Goal: Navigation & Orientation: Find specific page/section

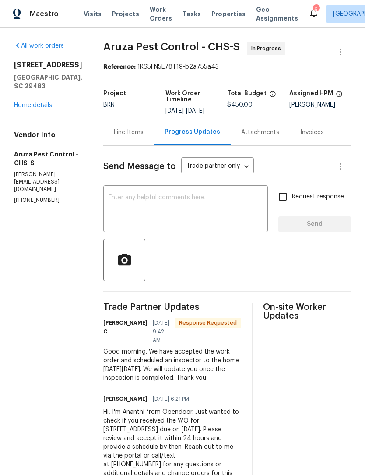
click at [153, 14] on span "Work Orders" at bounding box center [161, 13] width 22 height 17
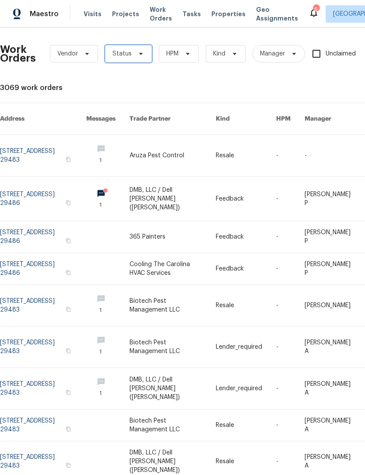
click at [141, 56] on icon at bounding box center [140, 53] width 7 height 7
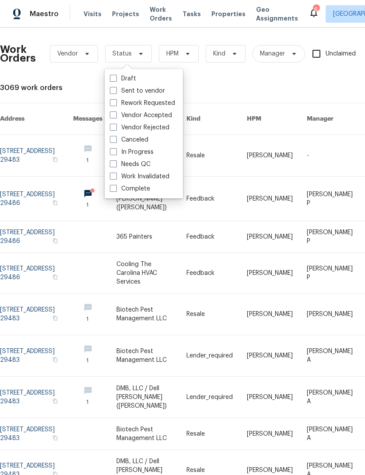
click at [112, 168] on label "Needs QC" at bounding box center [130, 164] width 41 height 9
click at [112, 166] on input "Needs QC" at bounding box center [113, 163] width 6 height 6
checkbox input "true"
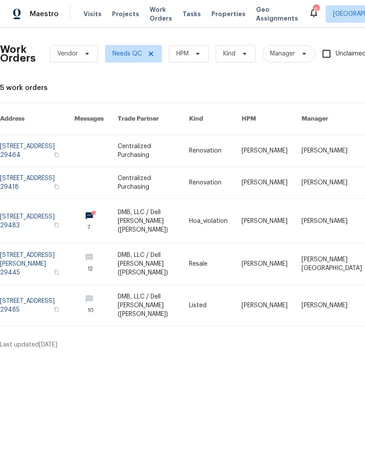
click at [118, 210] on link at bounding box center [95, 221] width 43 height 44
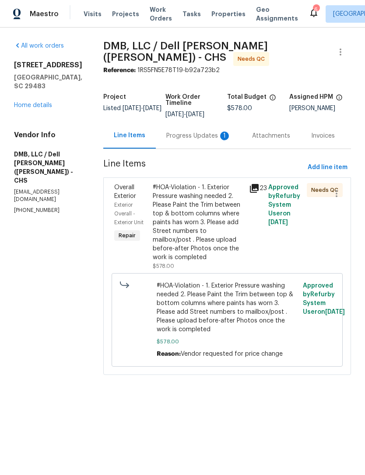
click at [183, 137] on div "Progress Updates 1" at bounding box center [198, 136] width 65 height 9
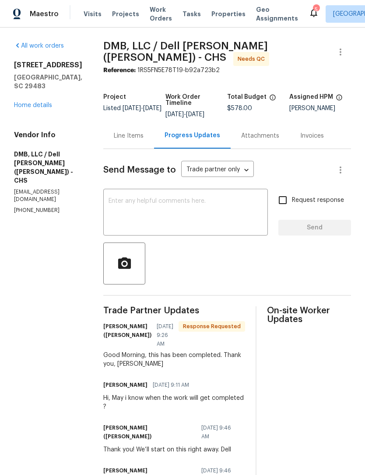
click at [114, 134] on div "Line Items" at bounding box center [129, 136] width 30 height 9
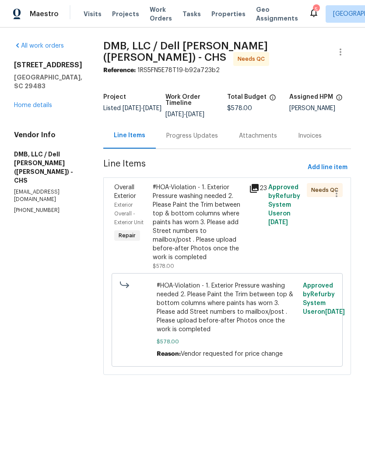
click at [196, 212] on div "#HOA-Violation - 1. Exterior Pressure washing needed 2. Please Paint the Trim b…" at bounding box center [198, 222] width 91 height 79
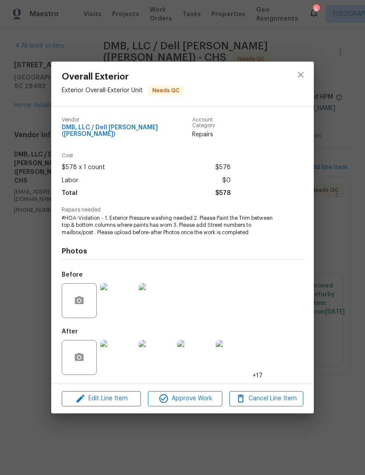
click at [129, 359] on img at bounding box center [117, 357] width 35 height 35
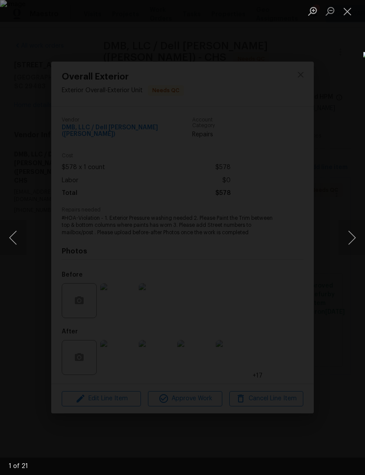
click at [351, 235] on button "Next image" at bounding box center [351, 237] width 26 height 35
click at [348, 237] on button "Next image" at bounding box center [351, 237] width 26 height 35
click at [351, 233] on button "Next image" at bounding box center [351, 237] width 26 height 35
click at [347, 240] on button "Next image" at bounding box center [351, 237] width 26 height 35
click at [350, 239] on button "Next image" at bounding box center [351, 237] width 26 height 35
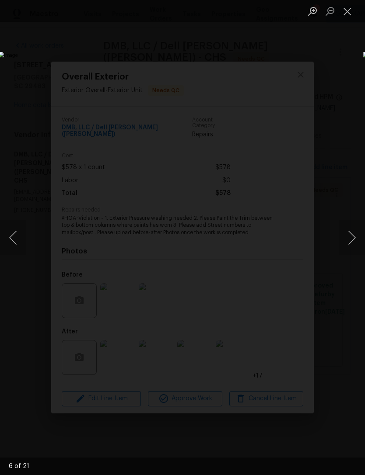
click at [352, 235] on button "Next image" at bounding box center [351, 237] width 26 height 35
click at [348, 241] on button "Next image" at bounding box center [351, 237] width 26 height 35
click at [349, 239] on button "Next image" at bounding box center [351, 237] width 26 height 35
click at [352, 239] on button "Next image" at bounding box center [351, 237] width 26 height 35
click at [351, 237] on button "Next image" at bounding box center [351, 237] width 26 height 35
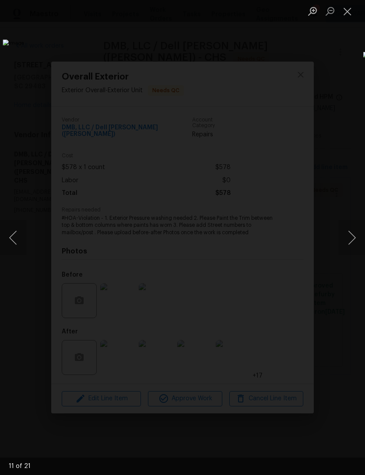
click at [339, 16] on button "Close lightbox" at bounding box center [346, 10] width 17 height 15
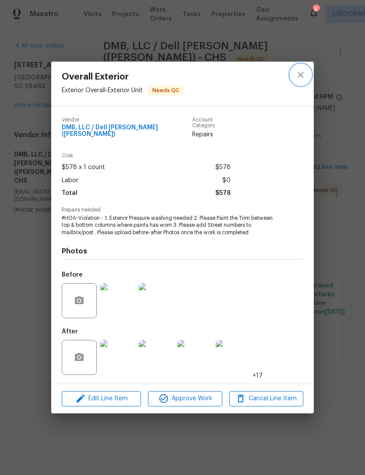
click at [299, 77] on icon "close" at bounding box center [300, 75] width 10 height 10
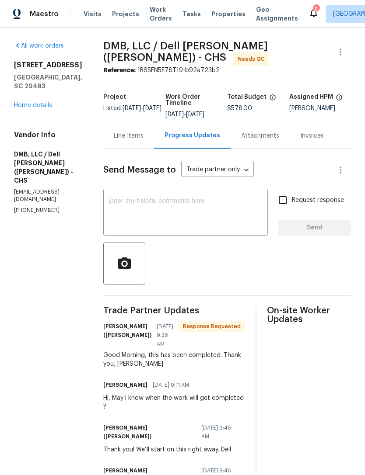
click at [313, 10] on div "5" at bounding box center [316, 9] width 6 height 9
click at [313, 11] on div "5" at bounding box center [316, 9] width 6 height 9
click at [313, 9] on div "5" at bounding box center [316, 9] width 6 height 9
click at [308, 14] on icon at bounding box center [313, 12] width 10 height 10
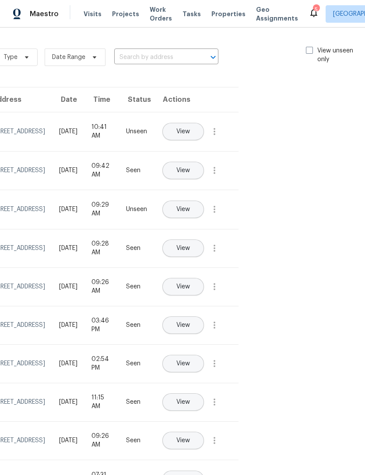
click at [309, 50] on span at bounding box center [309, 50] width 7 height 7
click at [309, 50] on input "View unseen only" at bounding box center [309, 49] width 6 height 6
checkbox input "true"
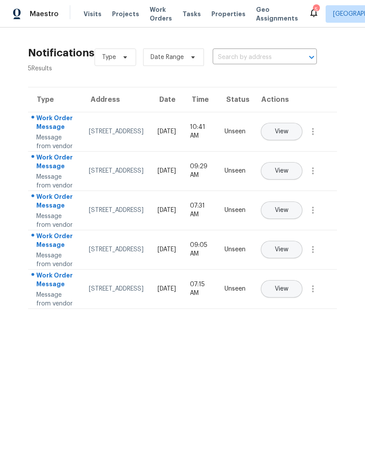
click at [288, 174] on span "View" at bounding box center [282, 171] width 14 height 7
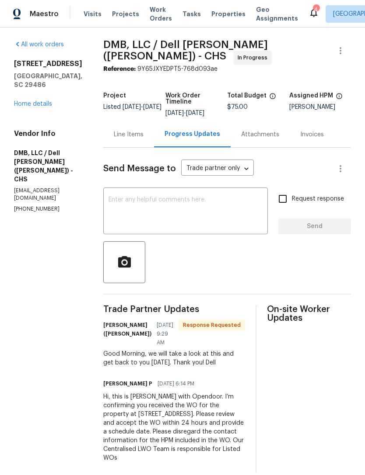
scroll to position [1, 0]
click at [124, 133] on div "Line Items" at bounding box center [129, 135] width 30 height 9
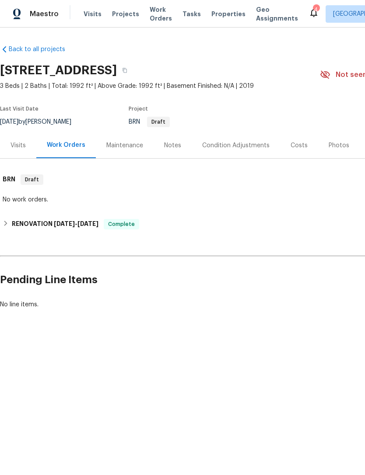
click at [211, 16] on span "Properties" at bounding box center [228, 14] width 34 height 9
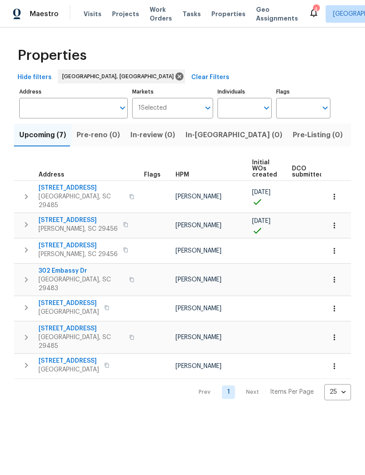
click at [49, 241] on span "[STREET_ADDRESS]" at bounding box center [77, 245] width 79 height 9
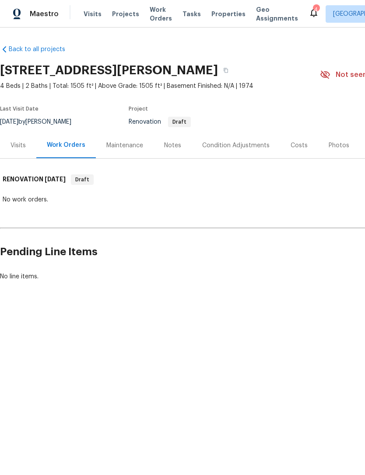
click at [151, 17] on span "Work Orders" at bounding box center [161, 13] width 22 height 17
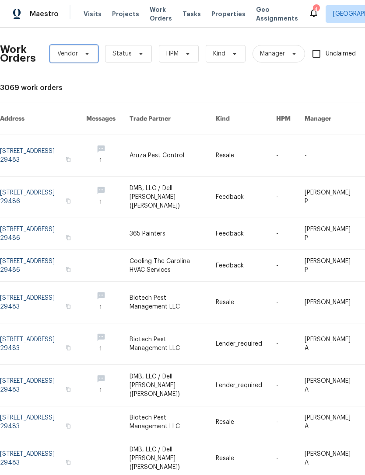
click at [86, 60] on span "Vendor" at bounding box center [74, 53] width 48 height 17
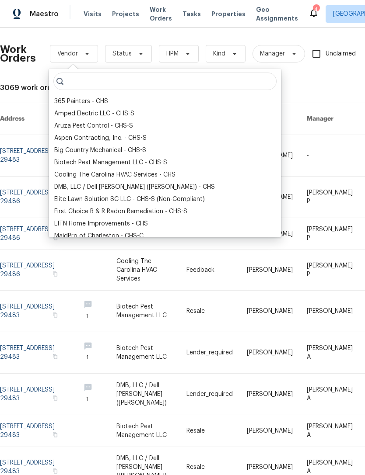
click at [91, 97] on div "365 Painters - CHS" at bounding box center [81, 101] width 54 height 9
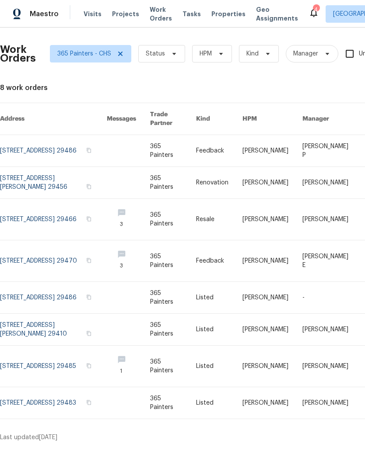
click at [169, 157] on link at bounding box center [173, 150] width 46 height 31
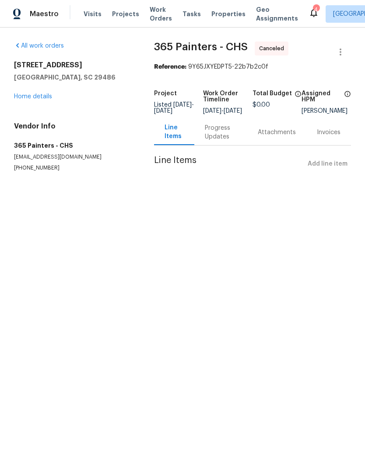
click at [172, 141] on div "Line Items" at bounding box center [173, 131] width 19 height 17
click at [28, 94] on link "Home details" at bounding box center [33, 97] width 38 height 6
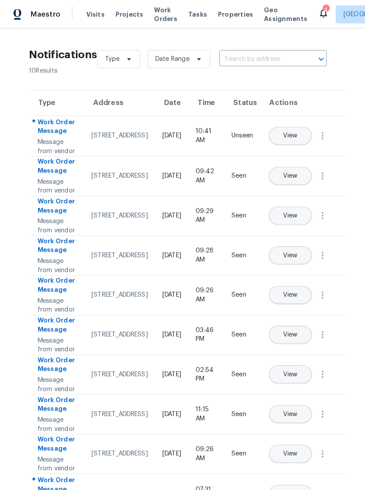
click at [94, 14] on span "Visits" at bounding box center [93, 14] width 18 height 9
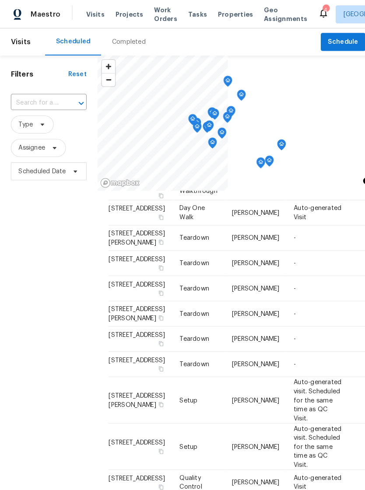
scroll to position [474, 0]
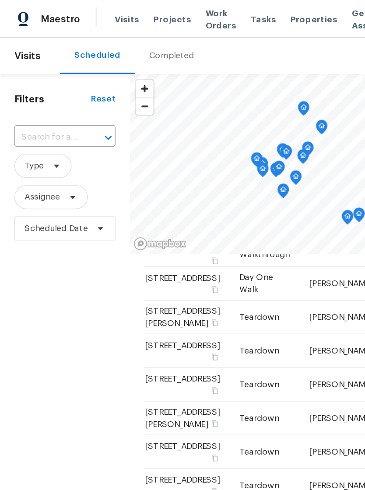
click at [213, 15] on span "Properties" at bounding box center [228, 14] width 34 height 9
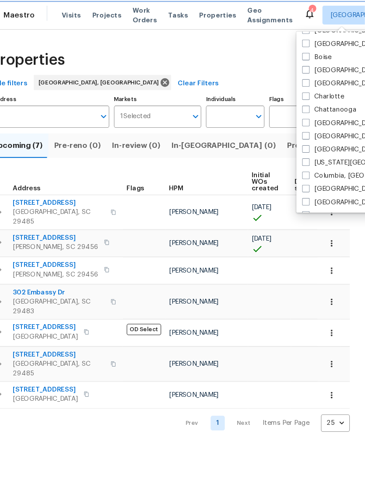
scroll to position [88, 0]
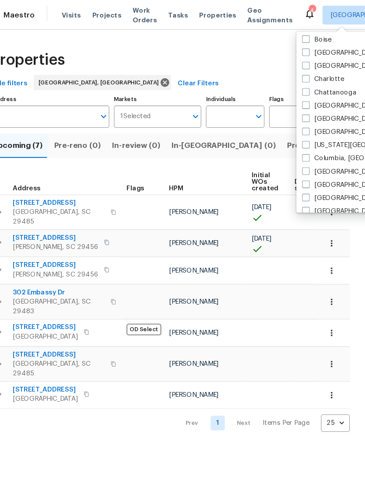
click at [306, 146] on label "Columbia, [GEOGRAPHIC_DATA]" at bounding box center [357, 147] width 103 height 9
click at [306, 146] on input "Columbia, [GEOGRAPHIC_DATA]" at bounding box center [309, 146] width 6 height 6
checkbox input "true"
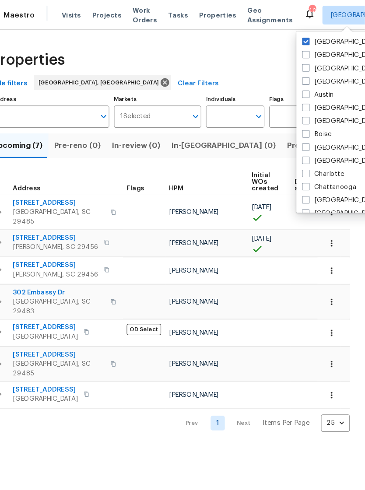
click at [306, 38] on span at bounding box center [309, 38] width 7 height 7
click at [306, 38] on input "[GEOGRAPHIC_DATA], [GEOGRAPHIC_DATA]" at bounding box center [309, 38] width 6 height 6
checkbox input "false"
click at [251, 46] on div "Properties" at bounding box center [182, 56] width 337 height 28
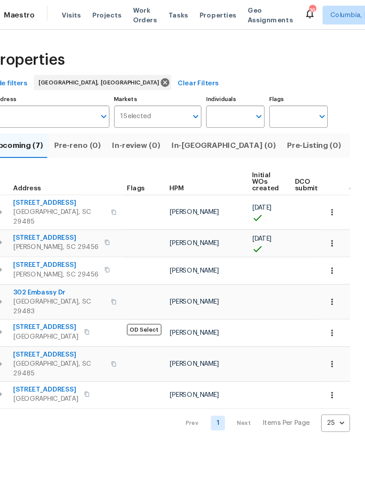
click at [211, 10] on span "Properties" at bounding box center [228, 14] width 34 height 9
click at [84, 15] on span "Visits" at bounding box center [93, 14] width 18 height 9
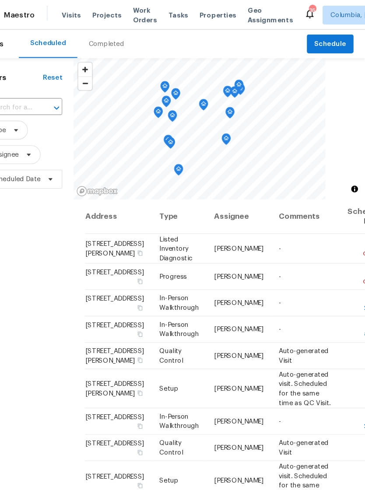
click at [108, 39] on div "Completed" at bounding box center [124, 40] width 33 height 9
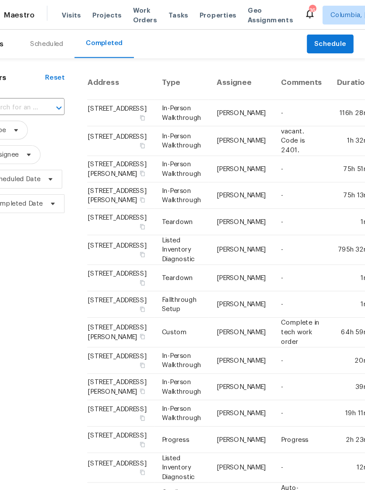
click at [54, 37] on div "Scheduled" at bounding box center [69, 40] width 31 height 9
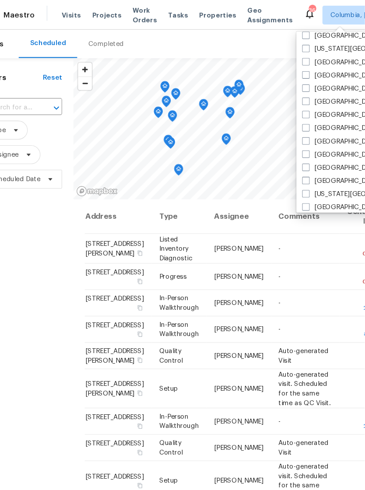
scroll to position [190, 0]
click at [306, 129] on span at bounding box center [309, 130] width 7 height 7
click at [306, 129] on input "[GEOGRAPHIC_DATA], [GEOGRAPHIC_DATA]" at bounding box center [309, 129] width 6 height 6
checkbox input "true"
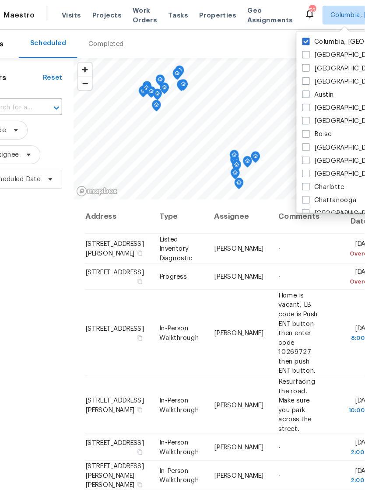
click at [306, 35] on label "Columbia, [GEOGRAPHIC_DATA]" at bounding box center [357, 39] width 103 height 9
click at [306, 35] on input "Columbia, [GEOGRAPHIC_DATA]" at bounding box center [309, 38] width 6 height 6
checkbox input "false"
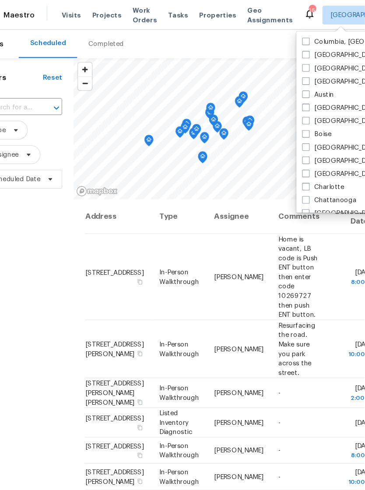
click at [244, 38] on div "Scheduled Completed" at bounding box center [177, 41] width 267 height 26
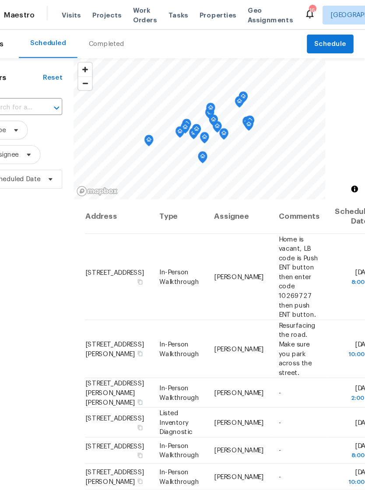
click at [211, 17] on span "Properties" at bounding box center [228, 14] width 34 height 9
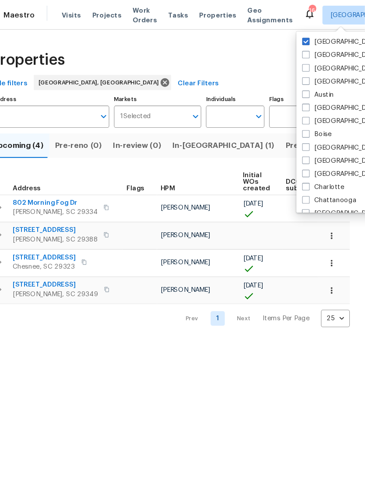
click at [306, 161] on input "[GEOGRAPHIC_DATA], [GEOGRAPHIC_DATA]" at bounding box center [309, 160] width 6 height 6
checkbox input "true"
click at [306, 38] on span at bounding box center [309, 38] width 7 height 7
click at [306, 38] on input "[GEOGRAPHIC_DATA], [GEOGRAPHIC_DATA]" at bounding box center [309, 38] width 6 height 6
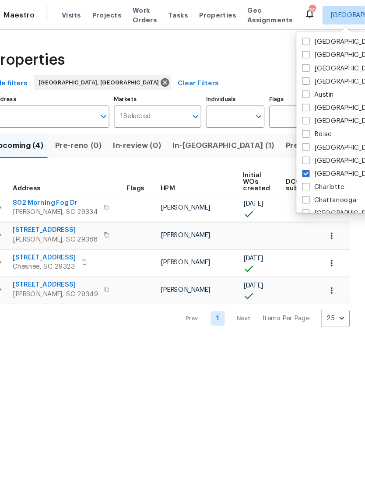
checkbox input "false"
click at [211, 14] on span "Properties" at bounding box center [228, 14] width 34 height 9
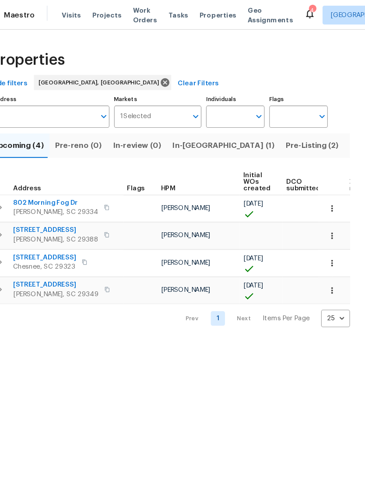
click at [211, 11] on span "Properties" at bounding box center [228, 14] width 34 height 9
click at [84, 11] on span "Visits" at bounding box center [93, 14] width 18 height 9
